Goal: Task Accomplishment & Management: Use online tool/utility

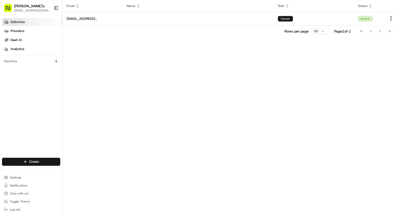
click at [29, 21] on link "Deliveries" at bounding box center [32, 22] width 60 height 8
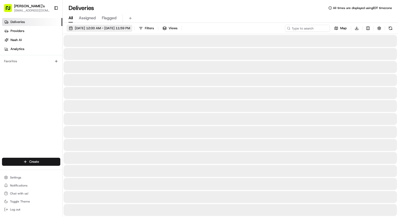
click at [130, 29] on span "[DATE] 12:00 AM - [DATE] 11:59 PM" at bounding box center [102, 28] width 55 height 5
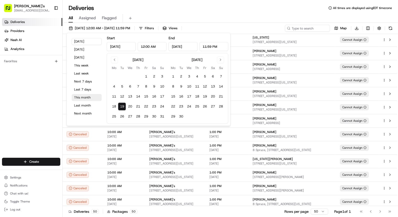
scroll to position [56, 0]
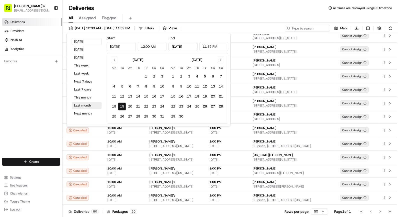
click at [88, 104] on button "Last month" at bounding box center [87, 105] width 30 height 7
type input "[DATE]"
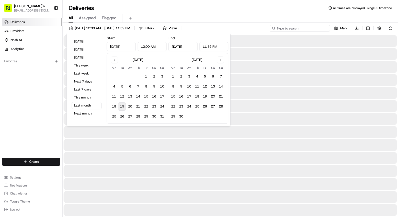
click at [314, 25] on input at bounding box center [300, 28] width 60 height 7
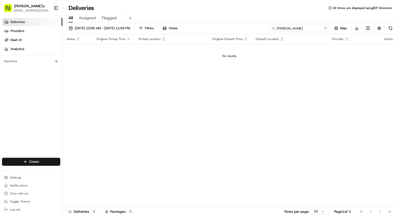
type input "[PERSON_NAME]"
click at [96, 28] on span "[DATE] 12:00 AM - [DATE] 11:59 PM" at bounding box center [102, 28] width 55 height 5
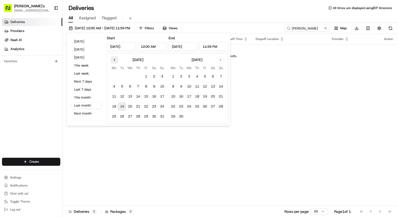
click at [114, 60] on button "Go to previous month" at bounding box center [114, 59] width 7 height 7
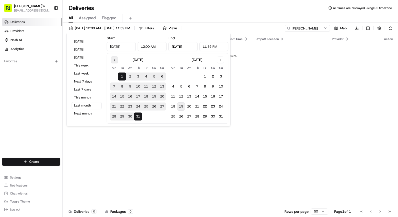
click at [114, 60] on button "Go to previous month" at bounding box center [114, 59] width 7 height 7
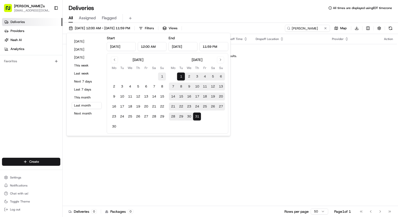
click at [159, 77] on button "1" at bounding box center [162, 77] width 8 height 8
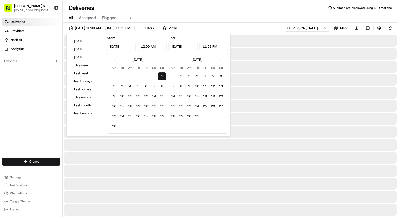
type input "[DATE]"
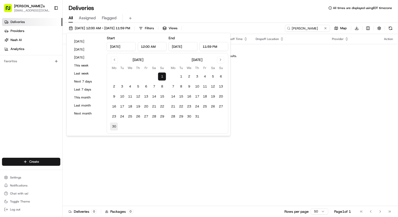
click at [111, 125] on button "30" at bounding box center [114, 127] width 8 height 8
type input "[DATE]"
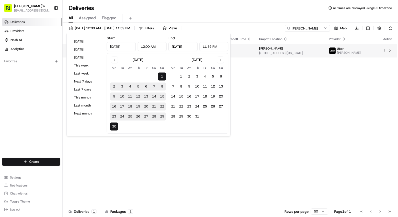
click at [289, 54] on span "[STREET_ADDRESS][US_STATE]" at bounding box center [290, 53] width 62 height 4
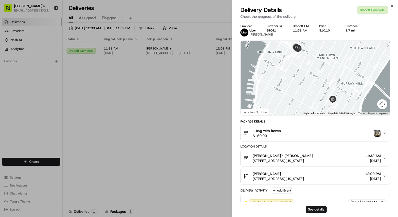
drag, startPoint x: 177, startPoint y: 93, endPoint x: 308, endPoint y: 83, distance: 131.3
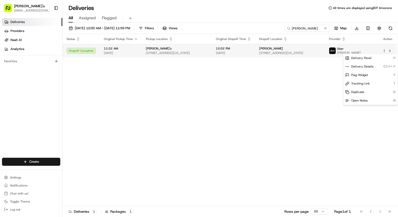
click at [384, 51] on html "[PERSON_NAME]'s [EMAIL_ADDRESS][DOMAIN_NAME] Toggle Sidebar Deliveries Provider…" at bounding box center [199, 108] width 398 height 217
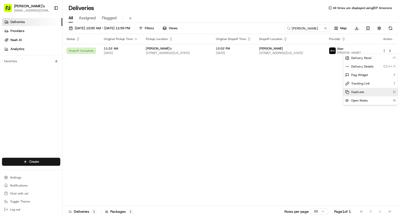
click at [357, 92] on span "Duplicate" at bounding box center [358, 92] width 13 height 4
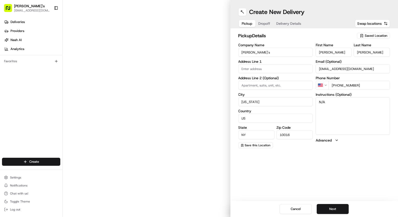
type input "[STREET_ADDRESS]"
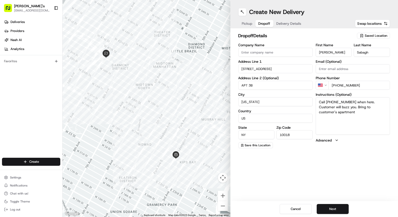
click at [264, 23] on span "Dropoff" at bounding box center [265, 23] width 12 height 5
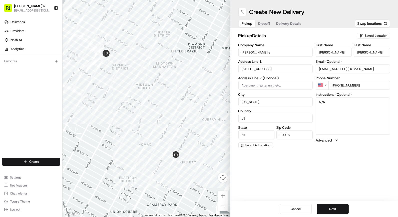
click at [242, 22] on span "Pickup" at bounding box center [247, 23] width 11 height 5
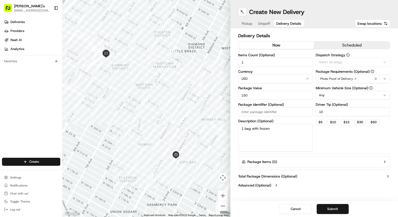
click at [284, 26] on span "Delivery Details" at bounding box center [289, 23] width 25 height 5
click at [279, 43] on button "now" at bounding box center [277, 46] width 76 height 8
click at [330, 207] on button "Submit" at bounding box center [333, 209] width 32 height 10
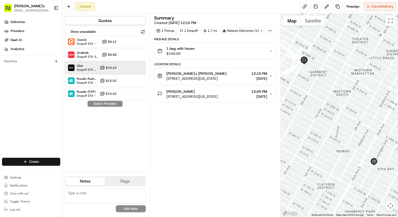
click at [113, 65] on div "Uber Dropoff ETA 50 minutes $10.10" at bounding box center [105, 68] width 81 height 12
click at [108, 104] on button "Assign Provider" at bounding box center [105, 104] width 36 height 6
